Goal: Transaction & Acquisition: Purchase product/service

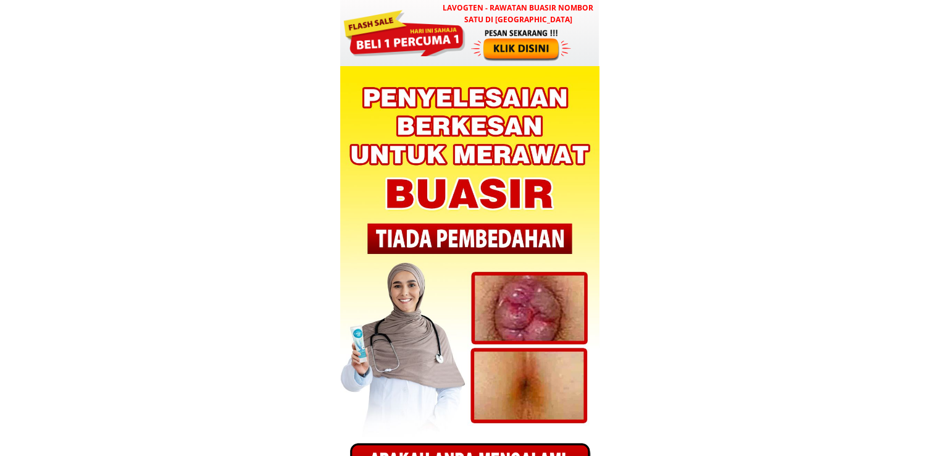
click at [498, 41] on div at bounding box center [522, 45] width 103 height 34
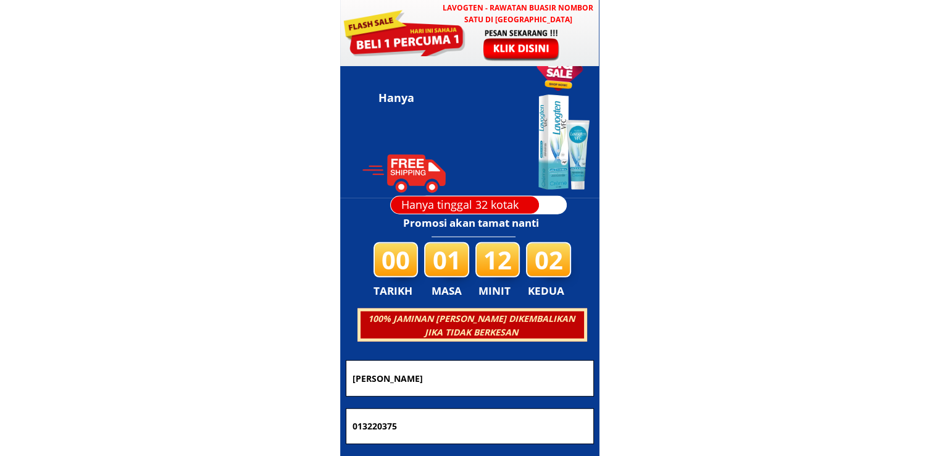
scroll to position [3511, 0]
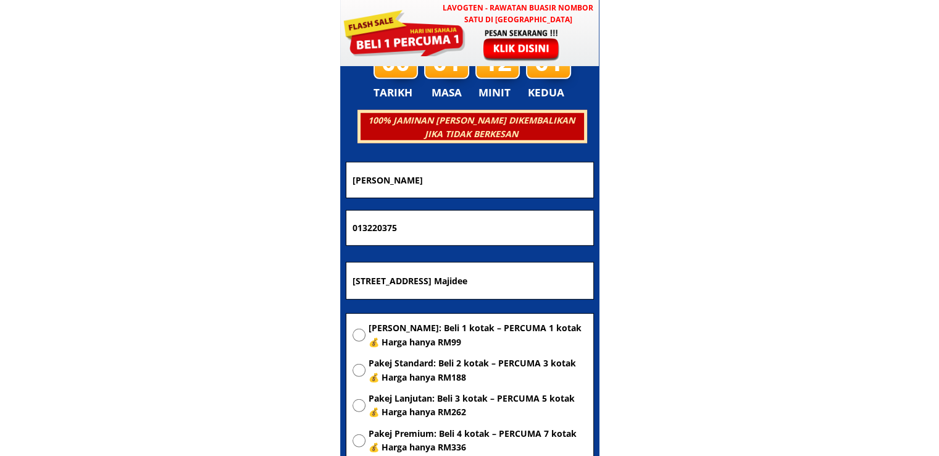
drag, startPoint x: 505, startPoint y: 275, endPoint x: 222, endPoint y: 292, distance: 283.4
drag, startPoint x: 553, startPoint y: 282, endPoint x: 86, endPoint y: 309, distance: 467.0
paste input "AL MADINA STORE MDLD [STREET_ADDRESS]"
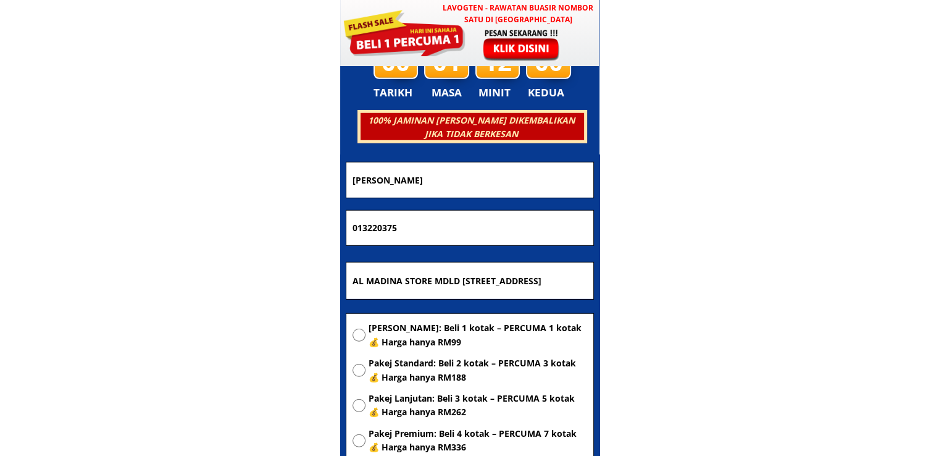
scroll to position [0, 311]
type input "AL MADINA STORE MDLD [STREET_ADDRESS]"
click at [382, 322] on span "[PERSON_NAME]: Beli 1 kotak – PERCUMA 1 kotak 💰 Harga hanya RM99" at bounding box center [478, 335] width 219 height 28
radio input "true"
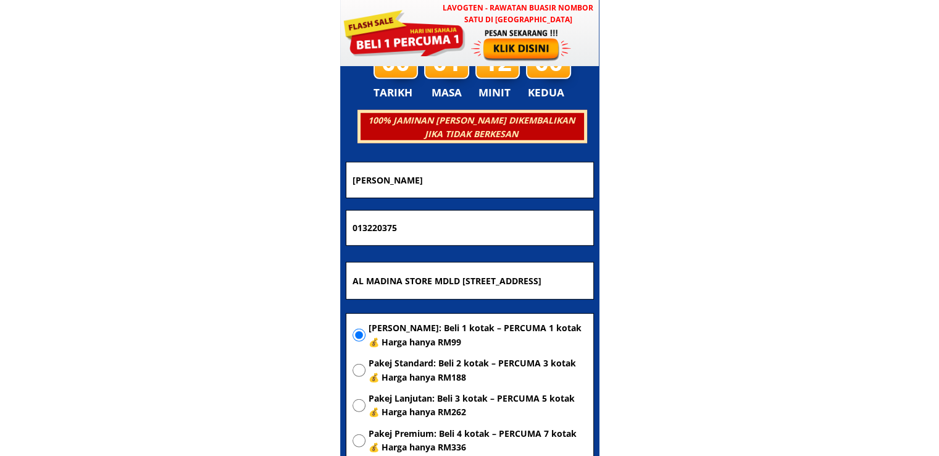
scroll to position [0, 0]
drag, startPoint x: 455, startPoint y: 242, endPoint x: 124, endPoint y: 245, distance: 331.0
paste input "68381094"
type input "0168381094"
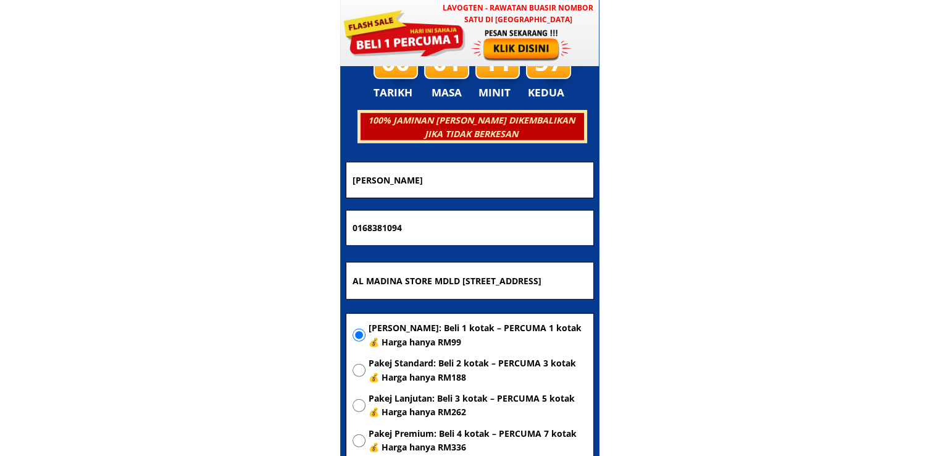
drag, startPoint x: 511, startPoint y: 179, endPoint x: 83, endPoint y: 236, distance: 432.3
paste input "[PERSON_NAME]"
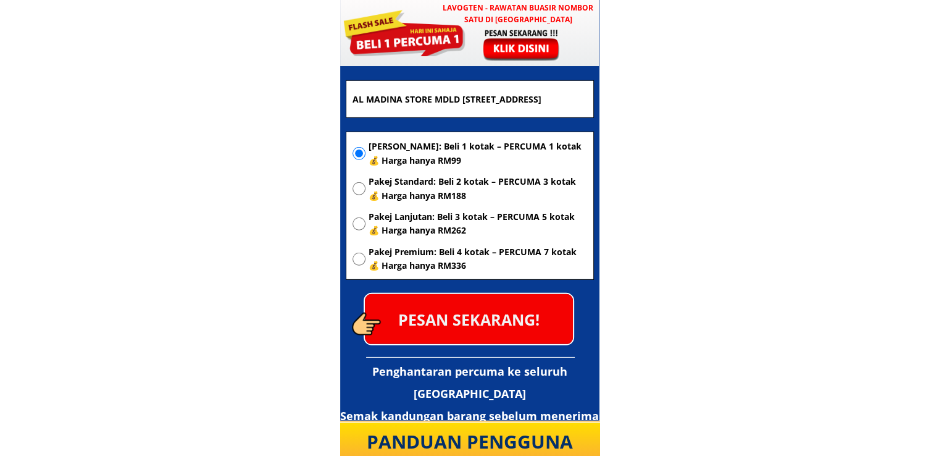
scroll to position [3696, 0]
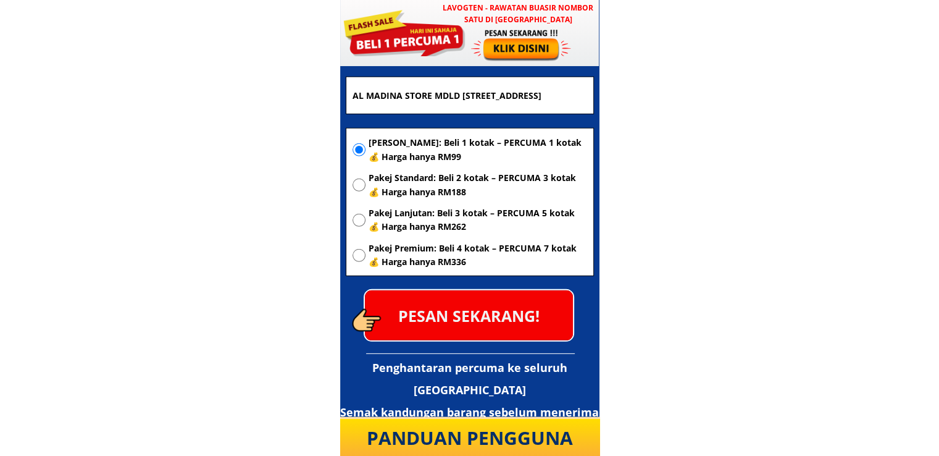
type input "[PERSON_NAME]"
click at [488, 319] on p "PESAN SEKARANG!" at bounding box center [469, 315] width 208 height 50
